Goal: Navigation & Orientation: Go to known website

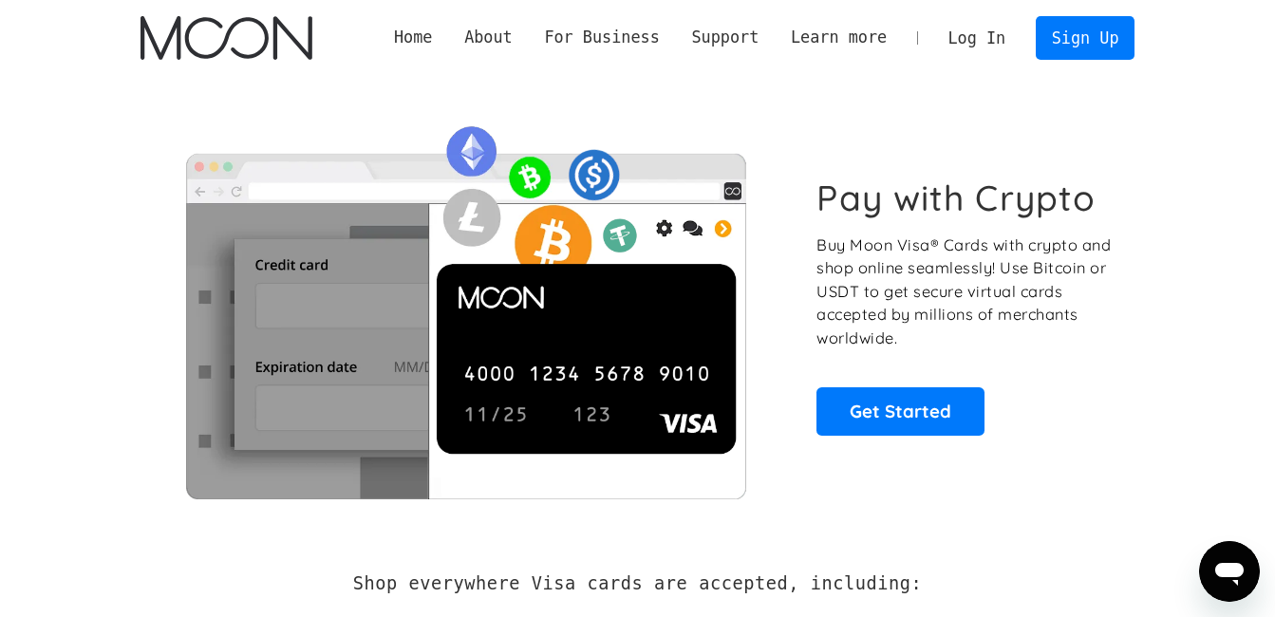
click at [994, 38] on link "Log In" at bounding box center [976, 38] width 89 height 42
